Goal: Use online tool/utility: Utilize a website feature to perform a specific function

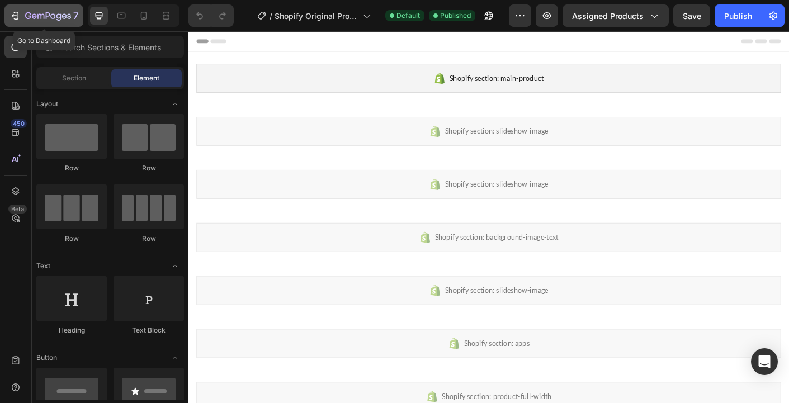
click at [16, 11] on icon "button" at bounding box center [15, 15] width 11 height 11
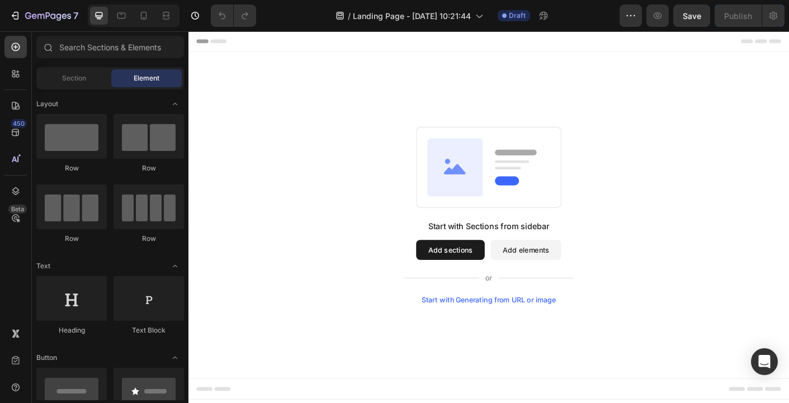
click at [556, 332] on div "Start with Generating from URL or image" at bounding box center [524, 331] width 150 height 9
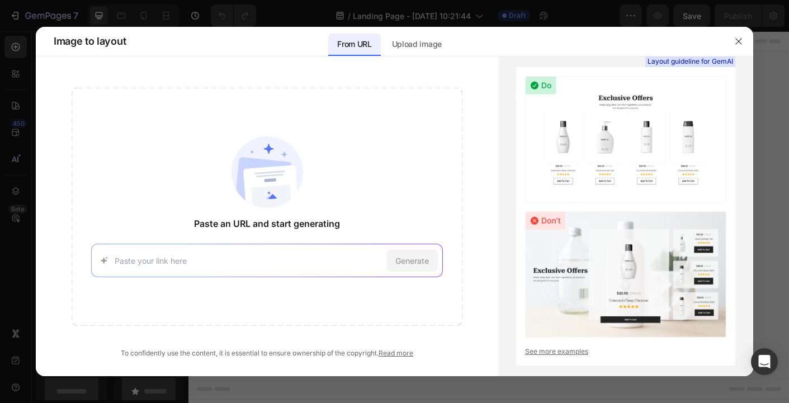
click at [326, 251] on div "Generate" at bounding box center [267, 261] width 352 height 34
click at [329, 259] on input at bounding box center [248, 261] width 267 height 12
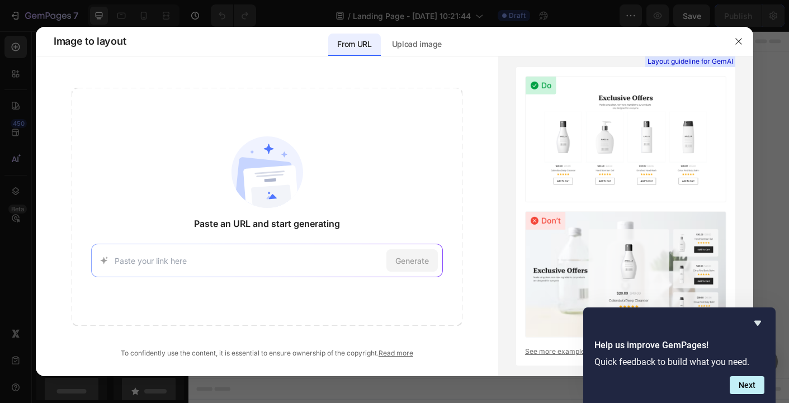
click at [220, 267] on div "Generate" at bounding box center [267, 261] width 352 height 34
click at [257, 264] on input at bounding box center [248, 261] width 267 height 12
paste input "https://spiritdaughter.com/pages/call-it-in"
type input "https://spiritdaughter.com/pages/call-it-in"
click at [413, 262] on span "Generate" at bounding box center [412, 261] width 34 height 12
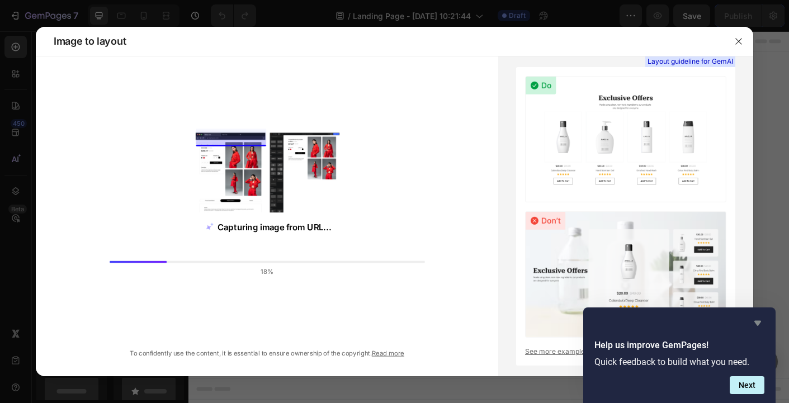
click at [761, 322] on icon "Hide survey" at bounding box center [757, 322] width 13 height 13
